Goal: Task Accomplishment & Management: Complete application form

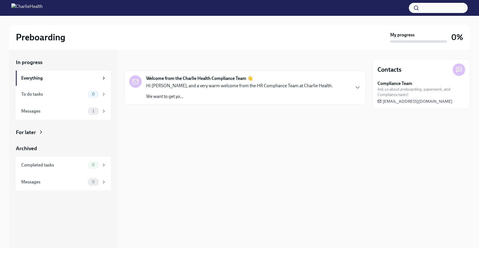
click at [161, 87] on p "Hi [PERSON_NAME], and a very warm welcome from the HR Compliance Team at Charli…" at bounding box center [239, 86] width 187 height 6
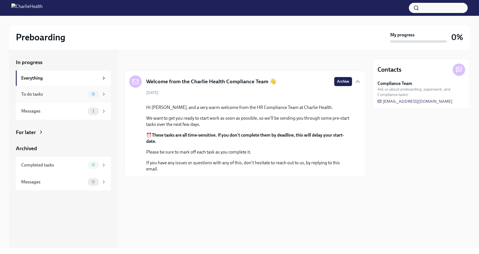
click at [78, 92] on div "To do tasks" at bounding box center [53, 94] width 64 height 6
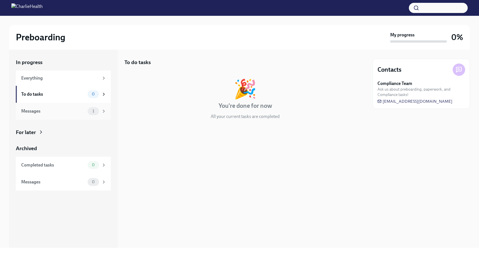
click at [82, 110] on div "Messages" at bounding box center [53, 111] width 64 height 6
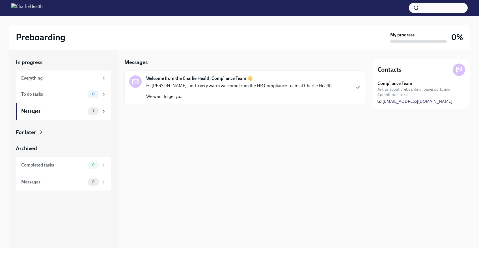
click at [174, 83] on p "Hi [PERSON_NAME], and a very warm welcome from the HR Compliance Team at Charli…" at bounding box center [239, 86] width 187 height 6
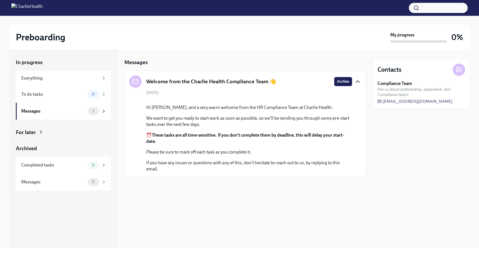
click at [361, 78] on icon "button" at bounding box center [357, 81] width 7 height 7
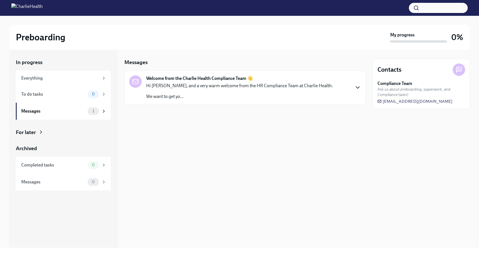
click at [405, 83] on strong "Compliance Team" at bounding box center [394, 84] width 35 height 6
click at [27, 128] on div "In progress Everything To do tasks 0 Messages 1 For later Archived Completed ta…" at bounding box center [63, 125] width 95 height 132
click at [27, 129] on div "For later" at bounding box center [26, 132] width 20 height 7
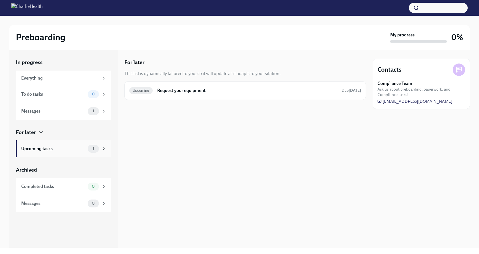
click at [42, 150] on div "Upcoming tasks" at bounding box center [53, 149] width 64 height 6
click at [199, 93] on h6 "Request your equipment" at bounding box center [247, 91] width 180 height 6
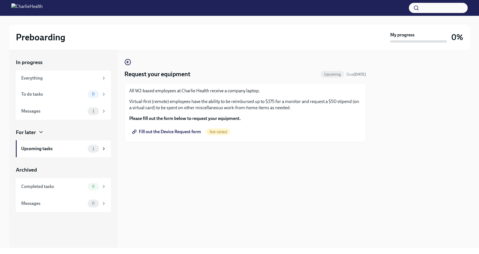
click at [176, 131] on span "Fill out the Device Request form" at bounding box center [167, 132] width 68 height 6
click at [128, 60] on circle "button" at bounding box center [128, 62] width 6 height 6
